Goal: Information Seeking & Learning: Check status

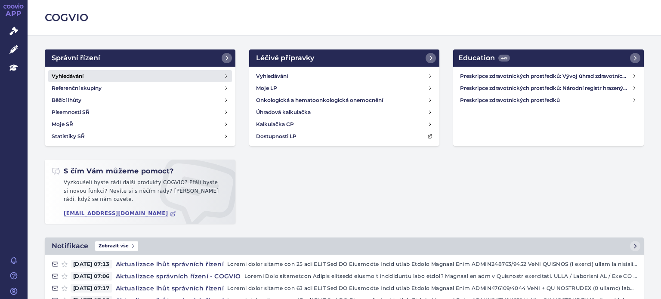
click at [75, 75] on h4 "Vyhledávání" at bounding box center [68, 76] width 32 height 9
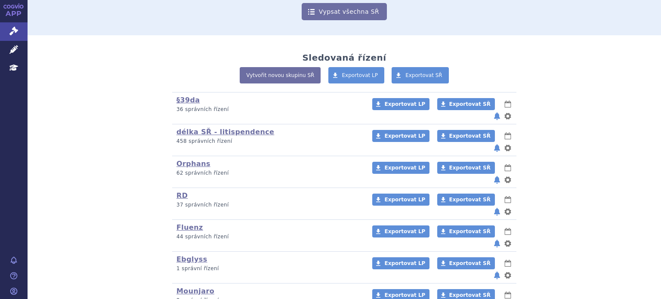
scroll to position [136, 0]
click at [179, 191] on link "RD" at bounding box center [182, 195] width 11 height 8
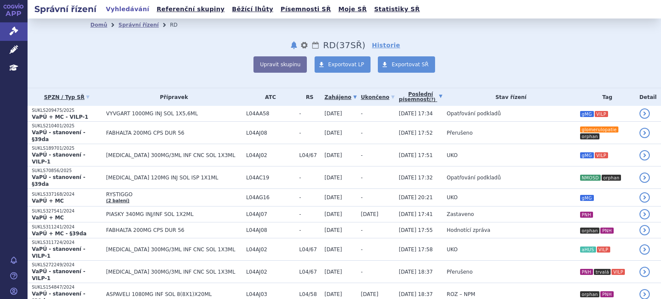
click at [399, 96] on link "Poslední písemnost (?)" at bounding box center [420, 97] width 43 height 18
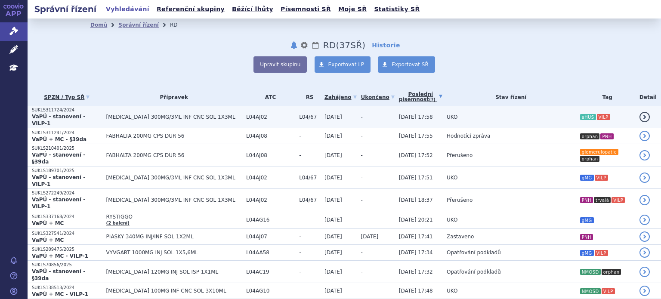
click at [443, 114] on td "UKO" at bounding box center [509, 117] width 133 height 22
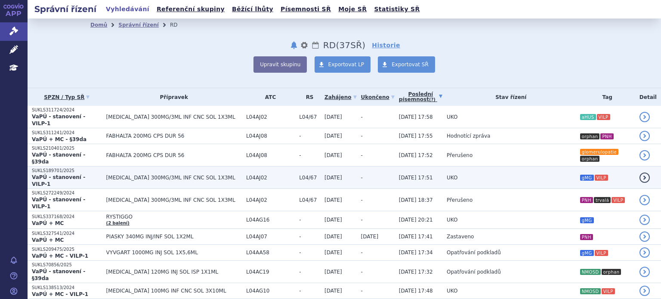
click at [447, 175] on span "UKO" at bounding box center [452, 178] width 11 height 6
